Goal: Information Seeking & Learning: Learn about a topic

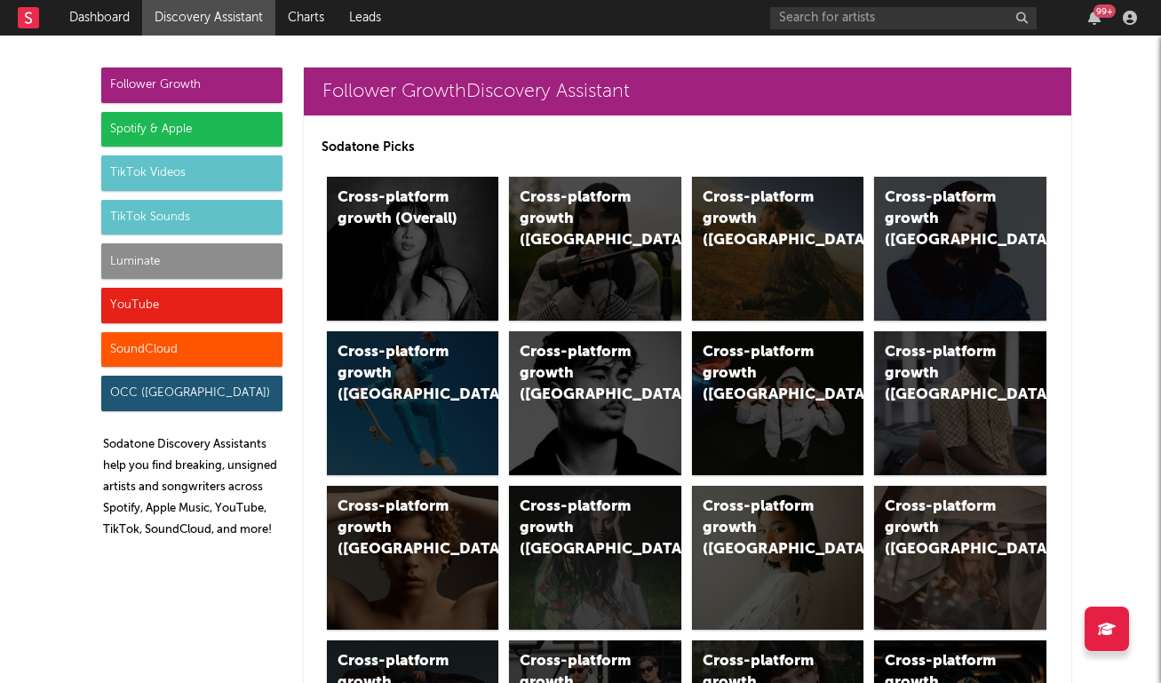
scroll to position [1775, 0]
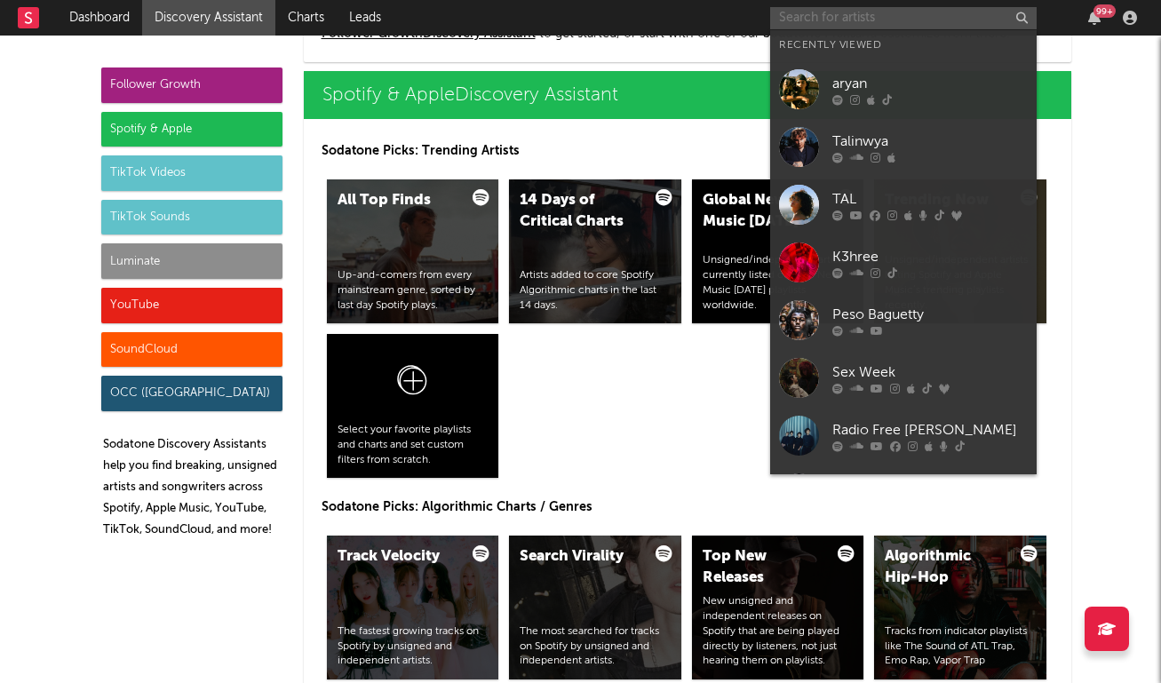
click at [786, 20] on input "text" at bounding box center [903, 18] width 266 height 22
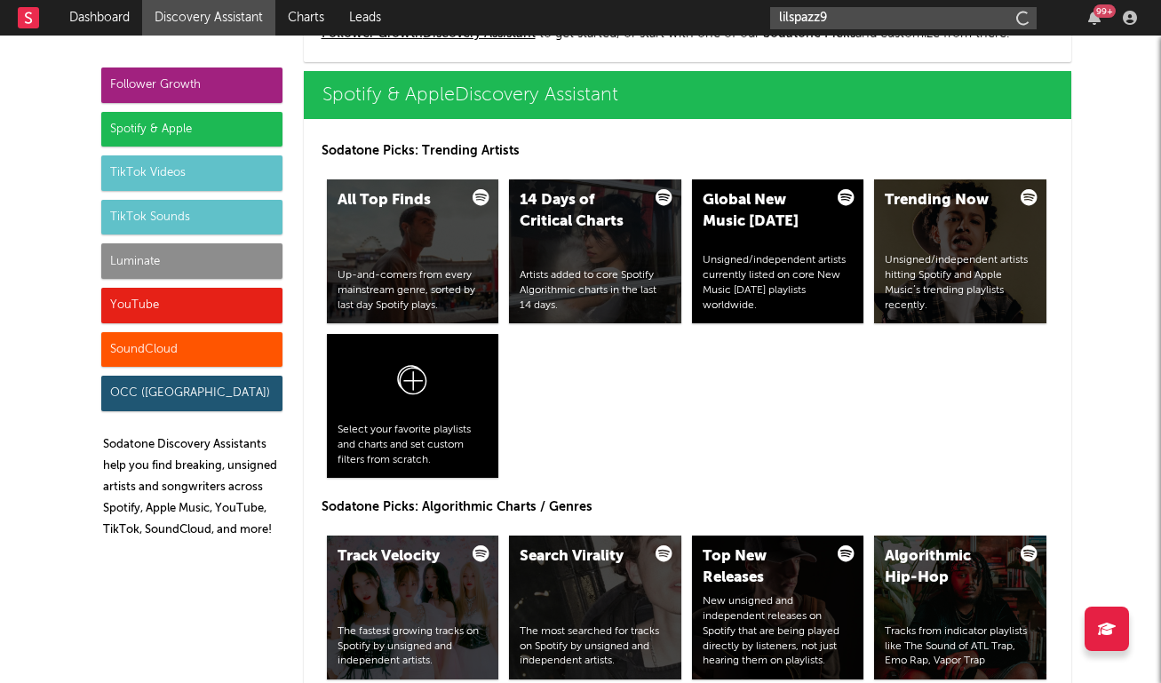
type input "lilspazz9"
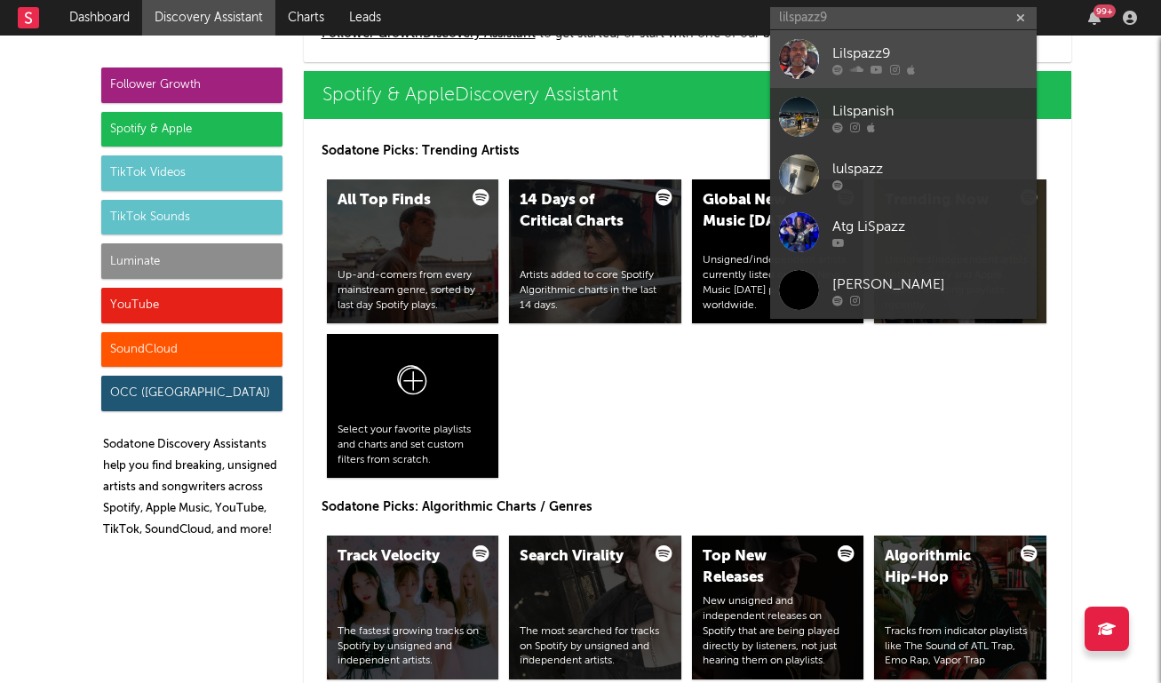
click at [946, 54] on div "Lilspazz9" at bounding box center [929, 53] width 195 height 21
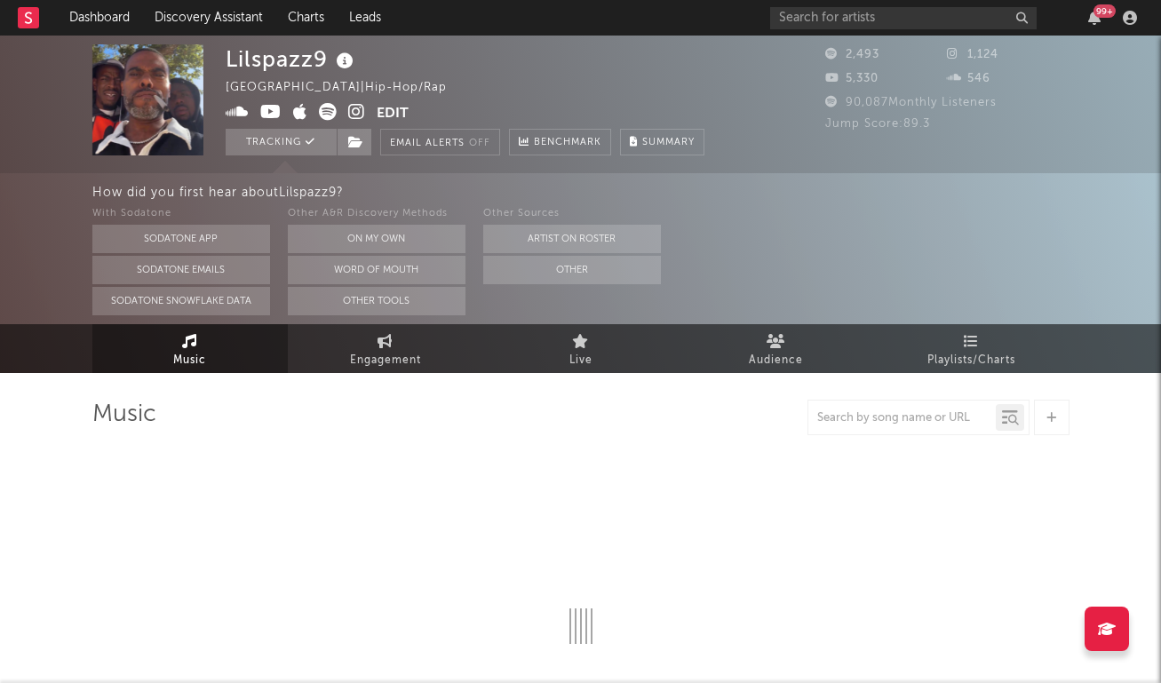
select select "6m"
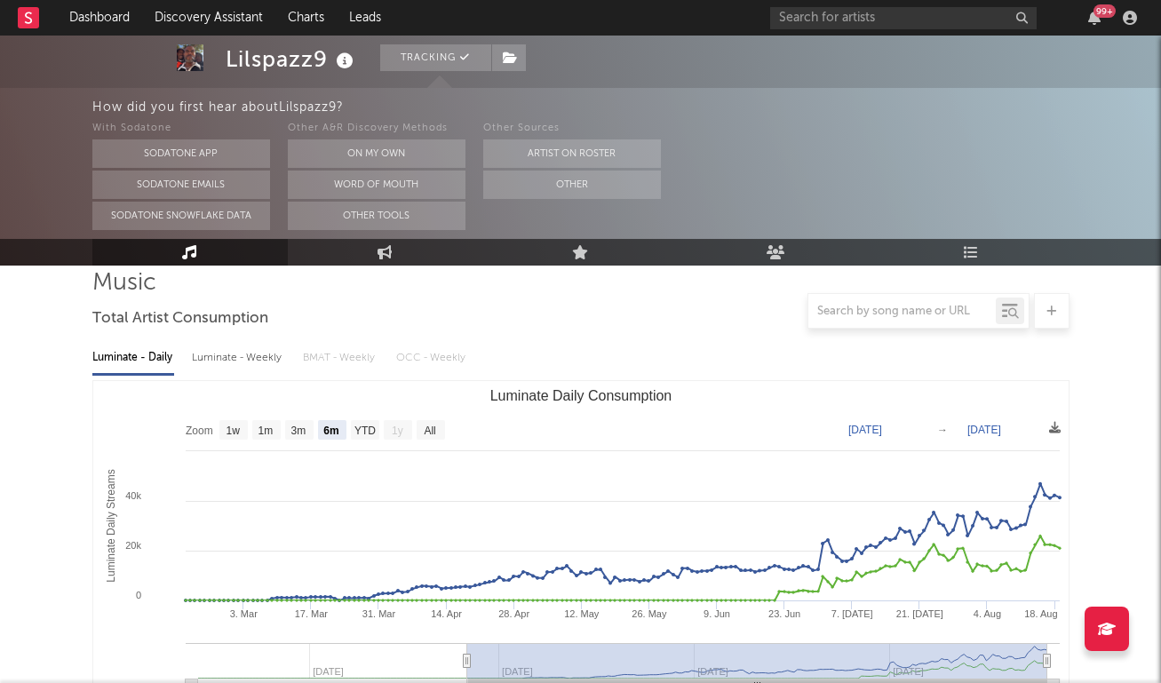
scroll to position [167, 0]
